Goal: Find specific page/section: Find specific page/section

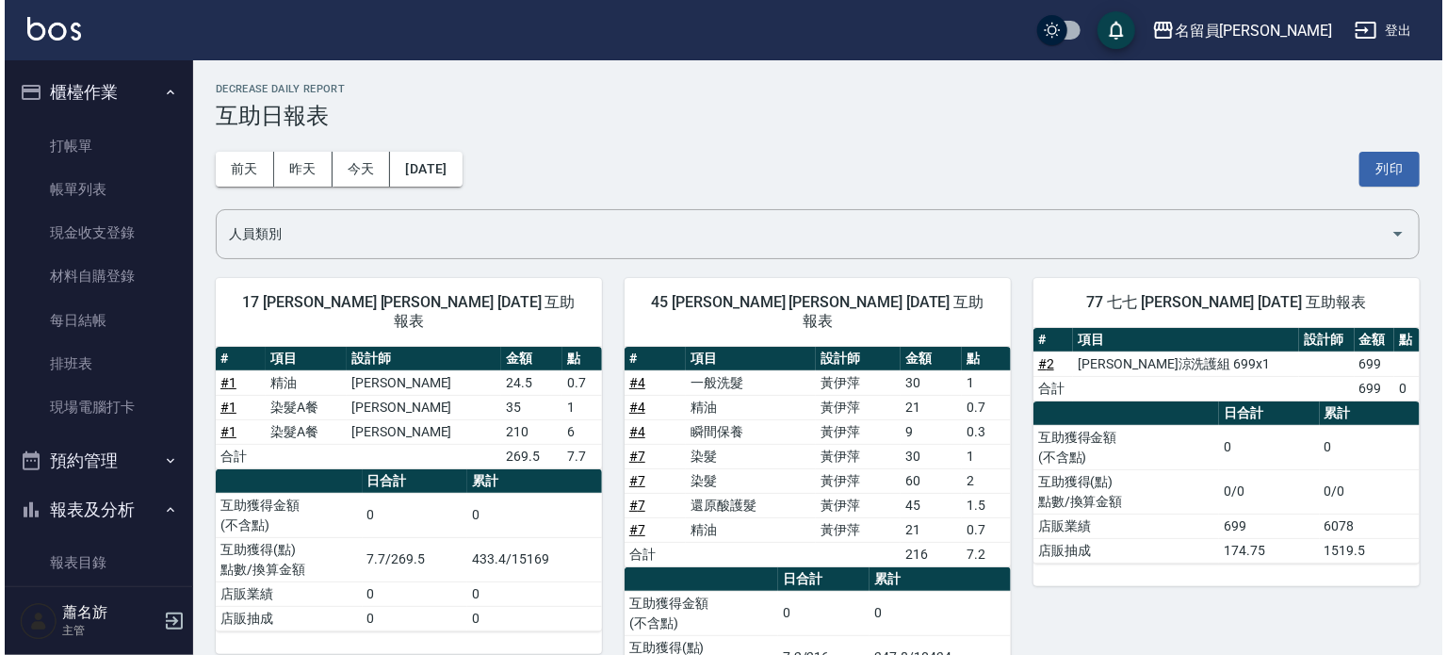
scroll to position [377, 0]
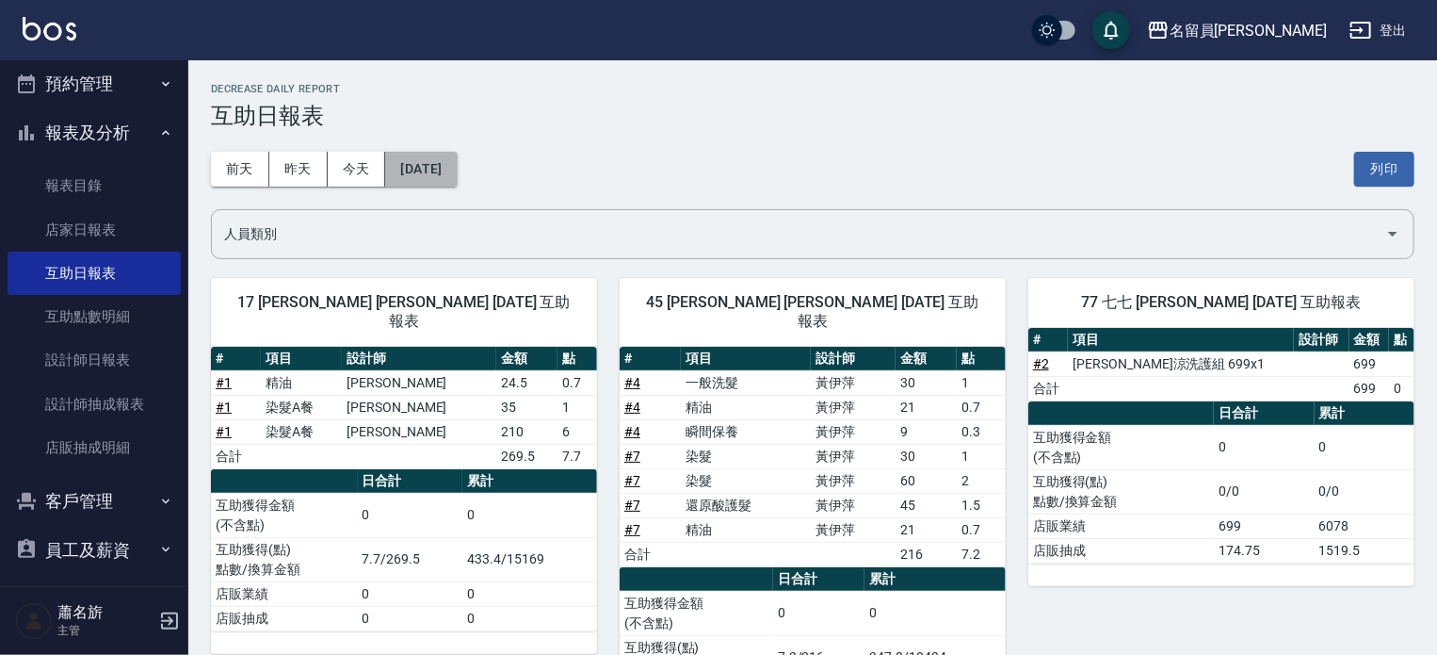
click at [457, 161] on button "[DATE]" at bounding box center [421, 169] width 72 height 35
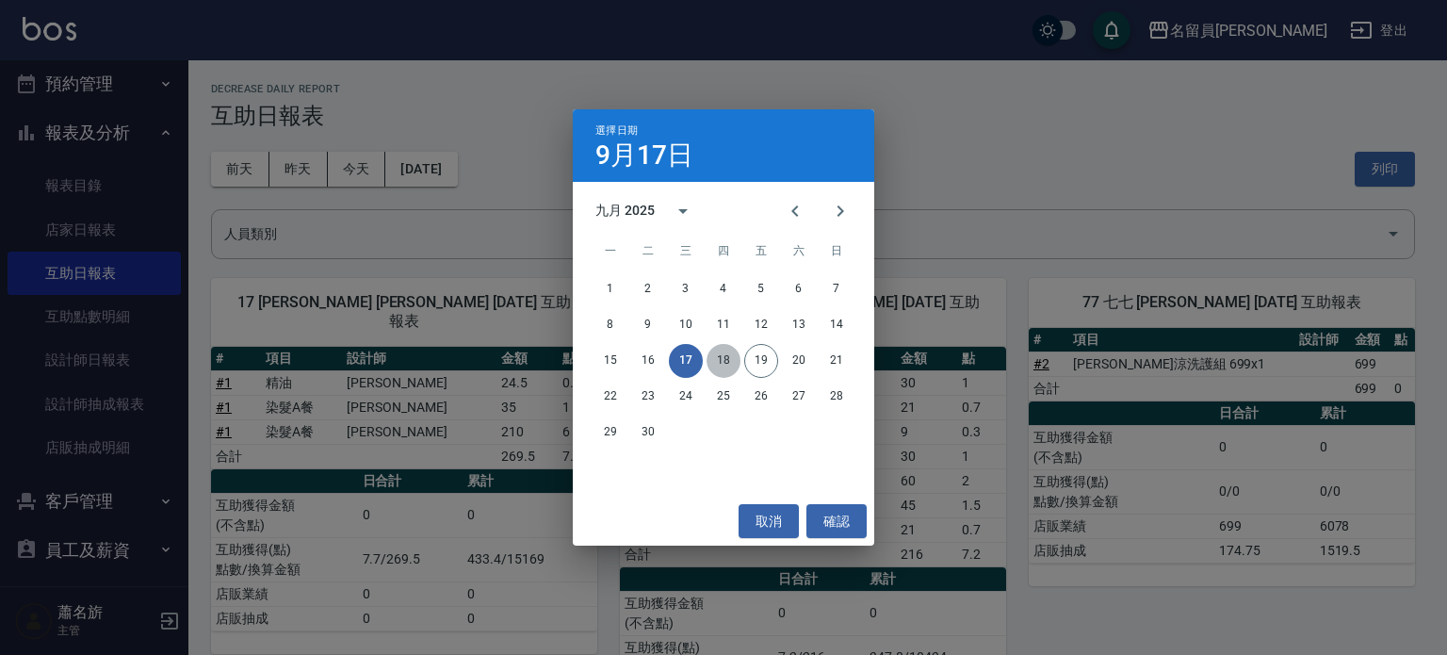
click at [731, 355] on button "18" at bounding box center [723, 361] width 34 height 34
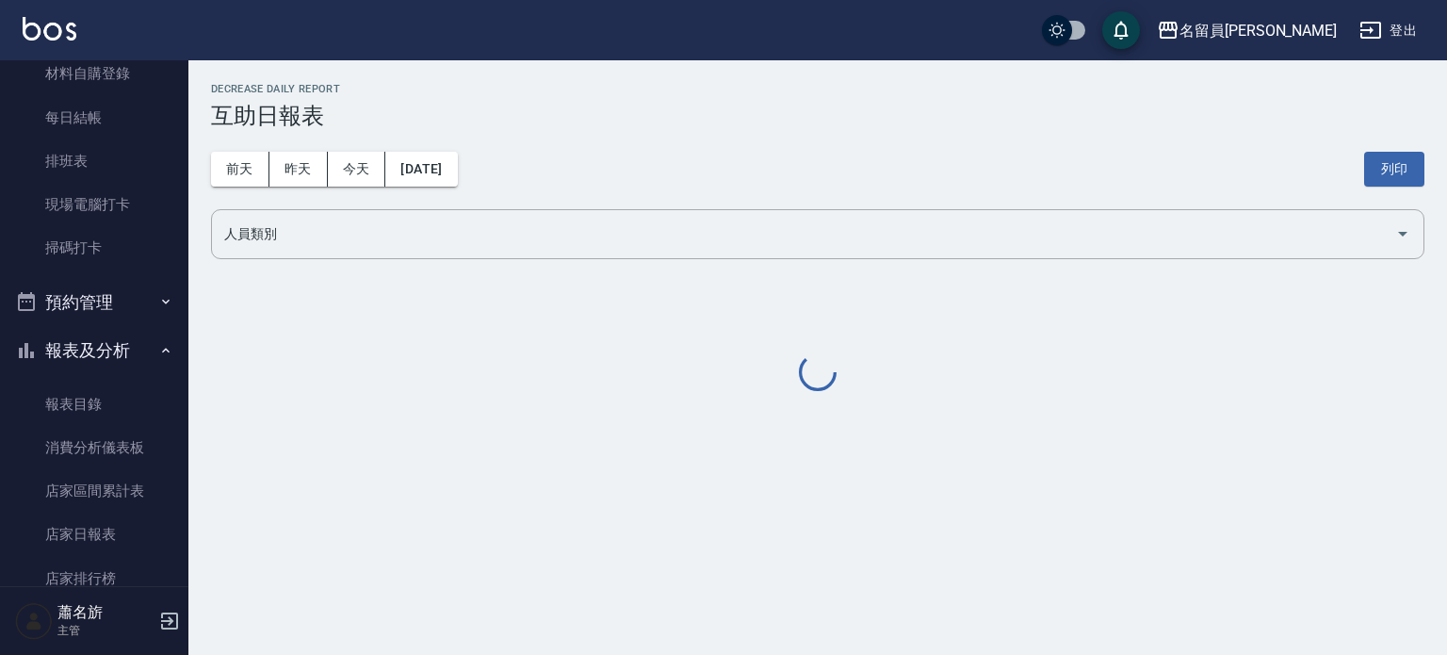
scroll to position [594, 0]
